Goal: Information Seeking & Learning: Learn about a topic

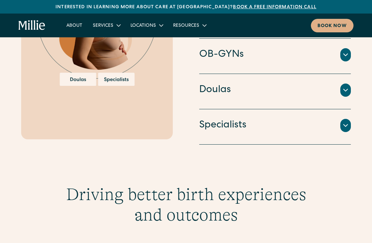
scroll to position [845, 0]
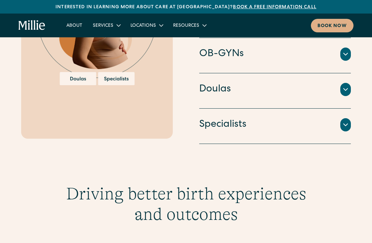
click at [341, 92] on div at bounding box center [345, 89] width 11 height 13
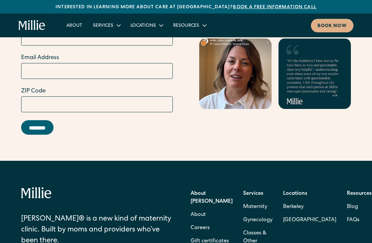
scroll to position [2608, 0]
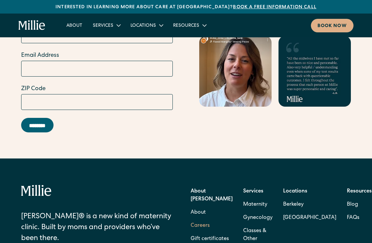
click at [207, 219] on link "Careers" at bounding box center [200, 225] width 19 height 13
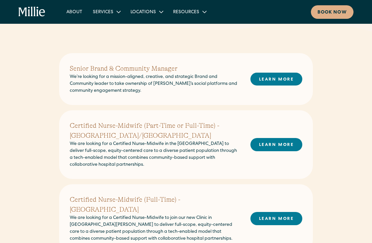
scroll to position [160, 0]
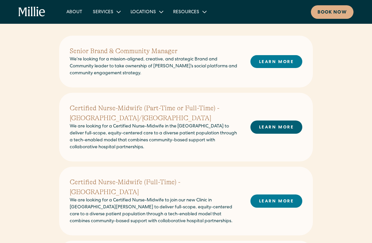
click at [263, 129] on link "LEARN MORE" at bounding box center [277, 127] width 52 height 13
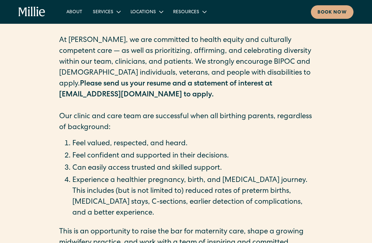
scroll to position [335, 0]
click at [166, 163] on li "Can easily access trusted and skilled support." at bounding box center [192, 168] width 241 height 11
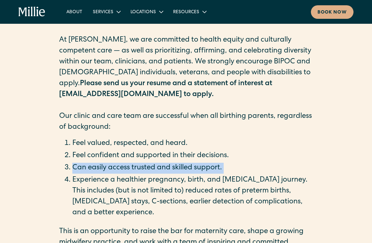
click at [166, 163] on li "Can easily access trusted and skilled support." at bounding box center [192, 168] width 241 height 11
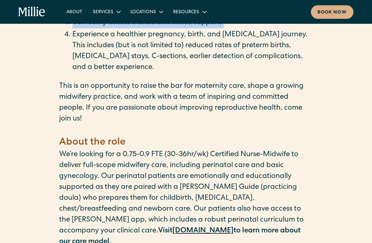
scroll to position [482, 0]
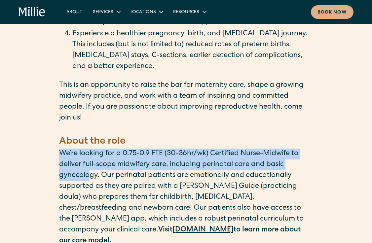
drag, startPoint x: 55, startPoint y: 137, endPoint x: 91, endPoint y: 156, distance: 41.4
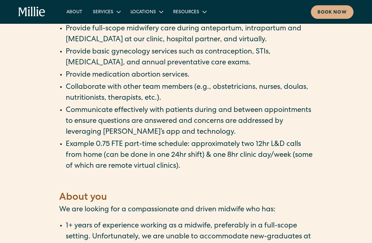
scroll to position [802, 0]
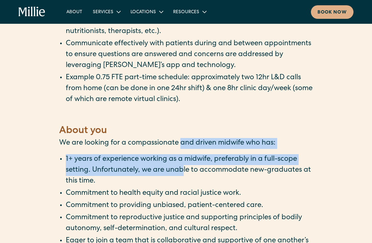
drag, startPoint x: 182, startPoint y: 113, endPoint x: 182, endPoint y: 144, distance: 31.1
click at [182, 144] on div "‍ About [PERSON_NAME] [PERSON_NAME] is reimagining the hospital-based midwifery…" at bounding box center [186, 10] width 254 height 1216
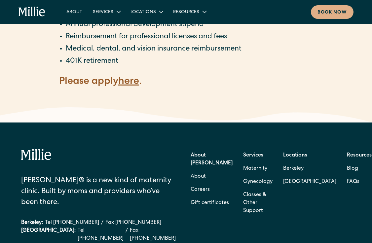
scroll to position [1395, 0]
